Goal: Find specific page/section

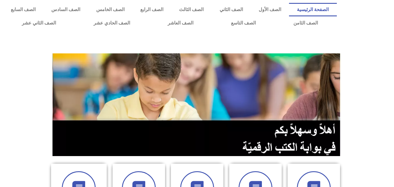
click at [372, 81] on section at bounding box center [197, 104] width 394 height 111
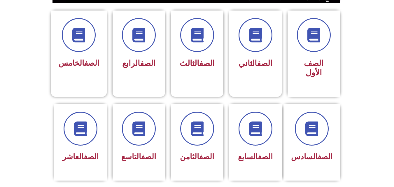
scroll to position [163, 0]
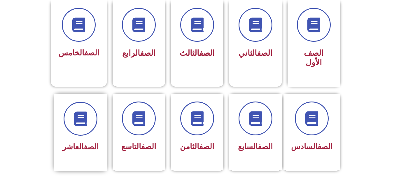
click at [89, 126] on div at bounding box center [80, 119] width 37 height 34
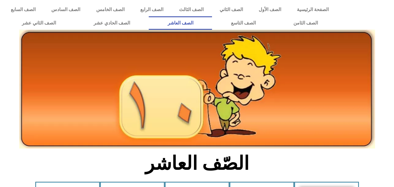
click at [12, 77] on icon at bounding box center [197, 72] width 394 height 39
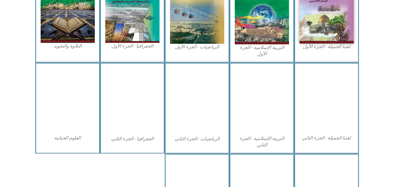
scroll to position [210, 0]
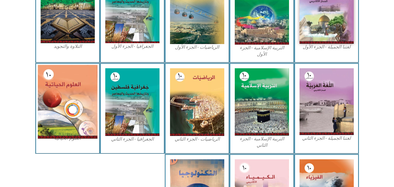
click at [66, 90] on img at bounding box center [68, 102] width 60 height 74
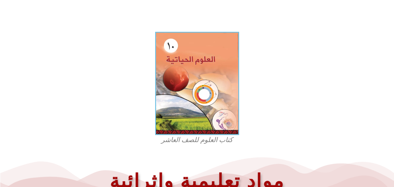
scroll to position [141, 0]
